Goal: Task Accomplishment & Management: Use online tool/utility

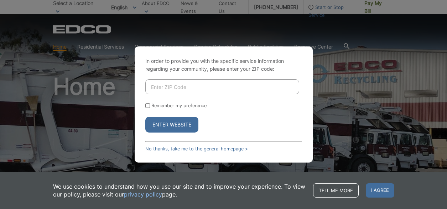
click at [164, 88] on input "Enter ZIP Code" at bounding box center [222, 86] width 154 height 15
type input "90713"
click at [149, 106] on input "Remember my preference" at bounding box center [147, 105] width 5 height 5
checkbox input "true"
click at [173, 125] on button "Enter Website" at bounding box center [171, 125] width 53 height 16
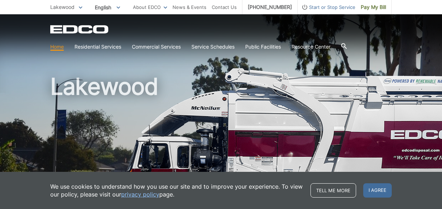
click at [230, 89] on h1 "Lakewood" at bounding box center [220, 153] width 341 height 156
click at [278, 108] on h1 "Lakewood" at bounding box center [220, 153] width 341 height 156
click at [374, 191] on span "I agree" at bounding box center [377, 190] width 29 height 14
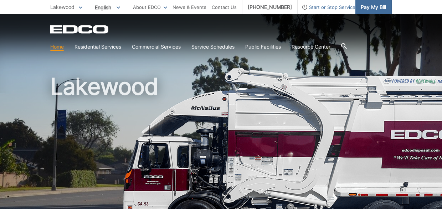
click at [382, 7] on span "Pay My Bill" at bounding box center [373, 7] width 25 height 8
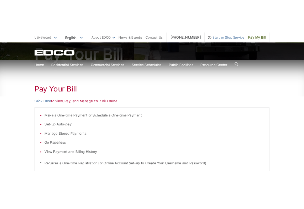
scroll to position [107, 0]
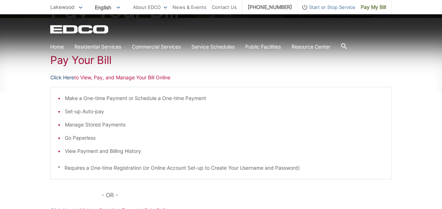
click at [65, 78] on link "Click Here" at bounding box center [62, 77] width 24 height 8
